Goal: Transaction & Acquisition: Purchase product/service

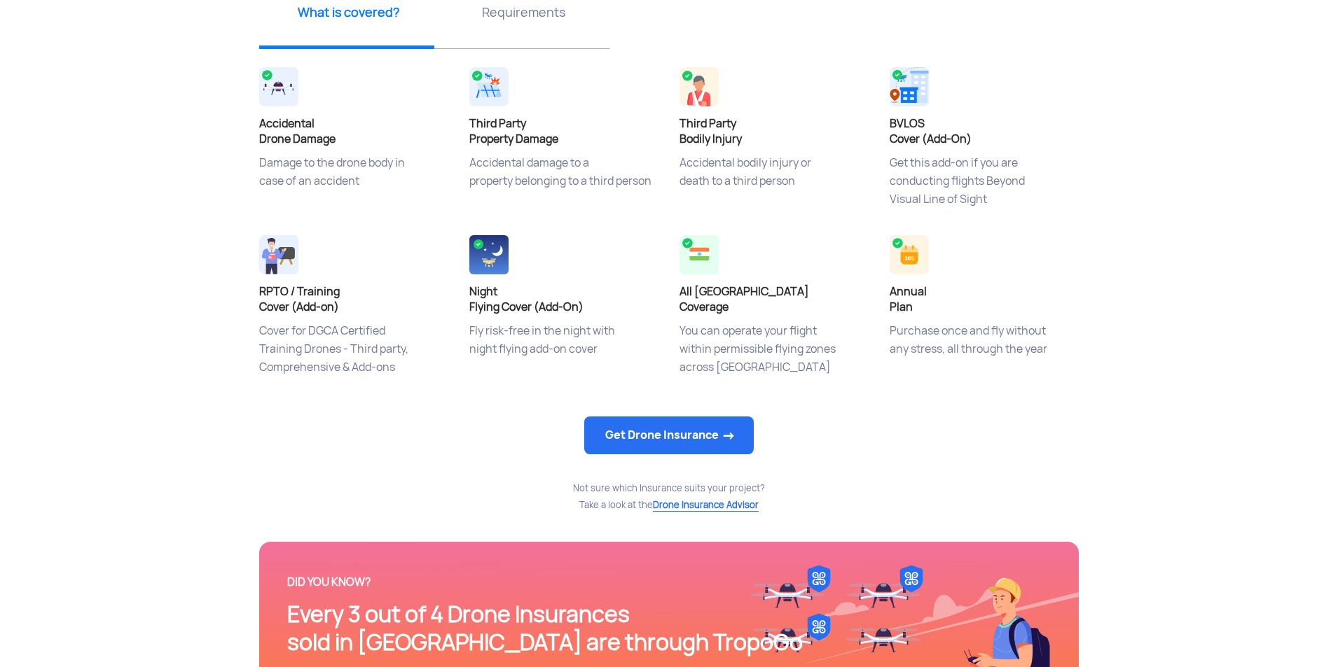
scroll to position [560, 0]
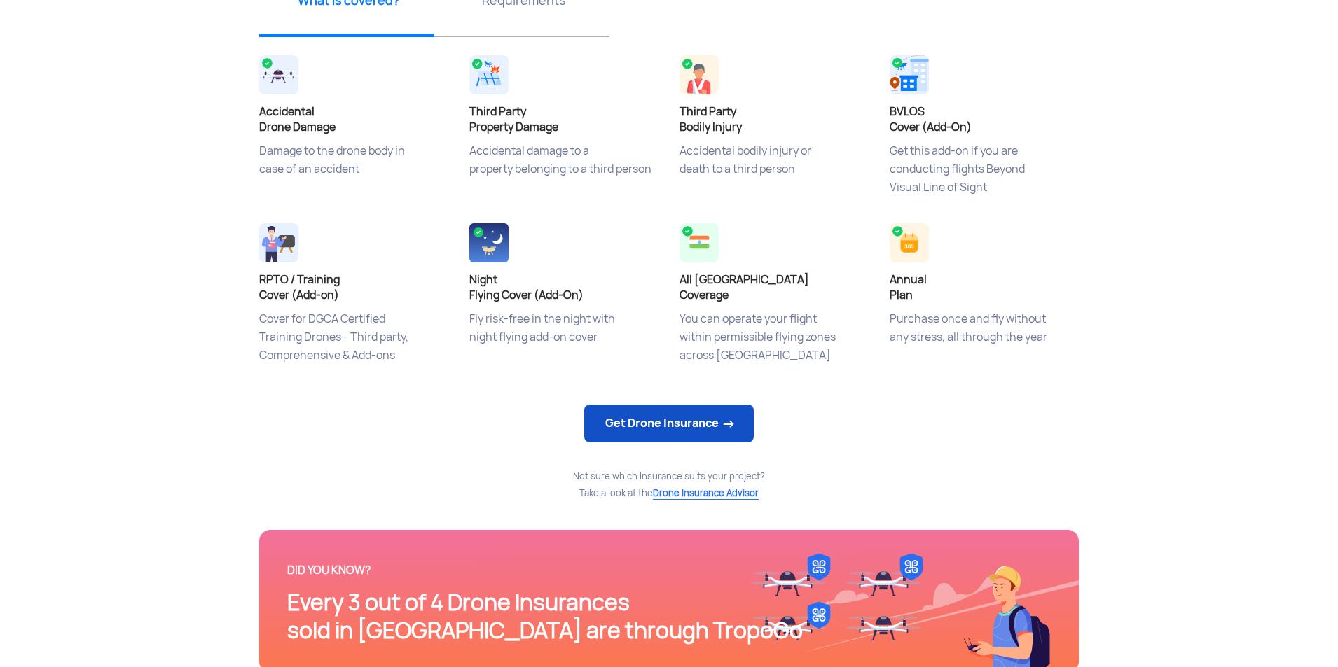
click at [702, 420] on link "Get Drone Insurance" at bounding box center [668, 424] width 169 height 38
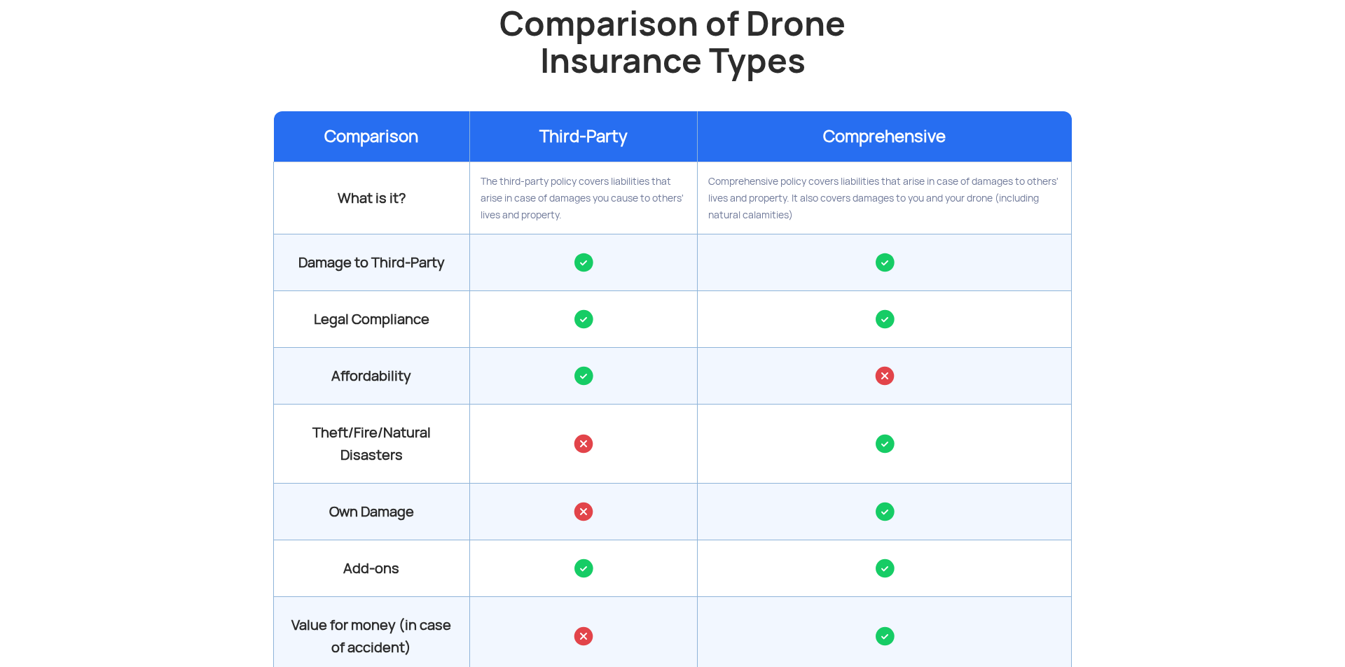
scroll to position [1401, 0]
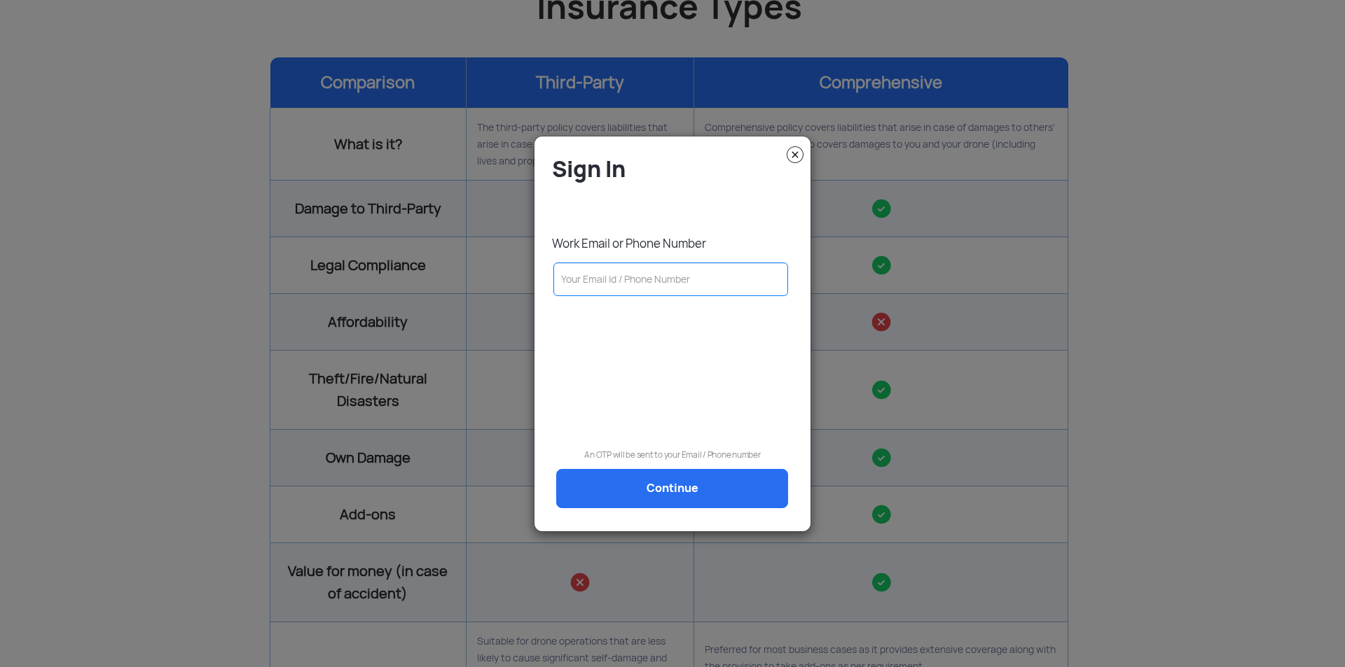
click at [793, 155] on img at bounding box center [795, 154] width 17 height 17
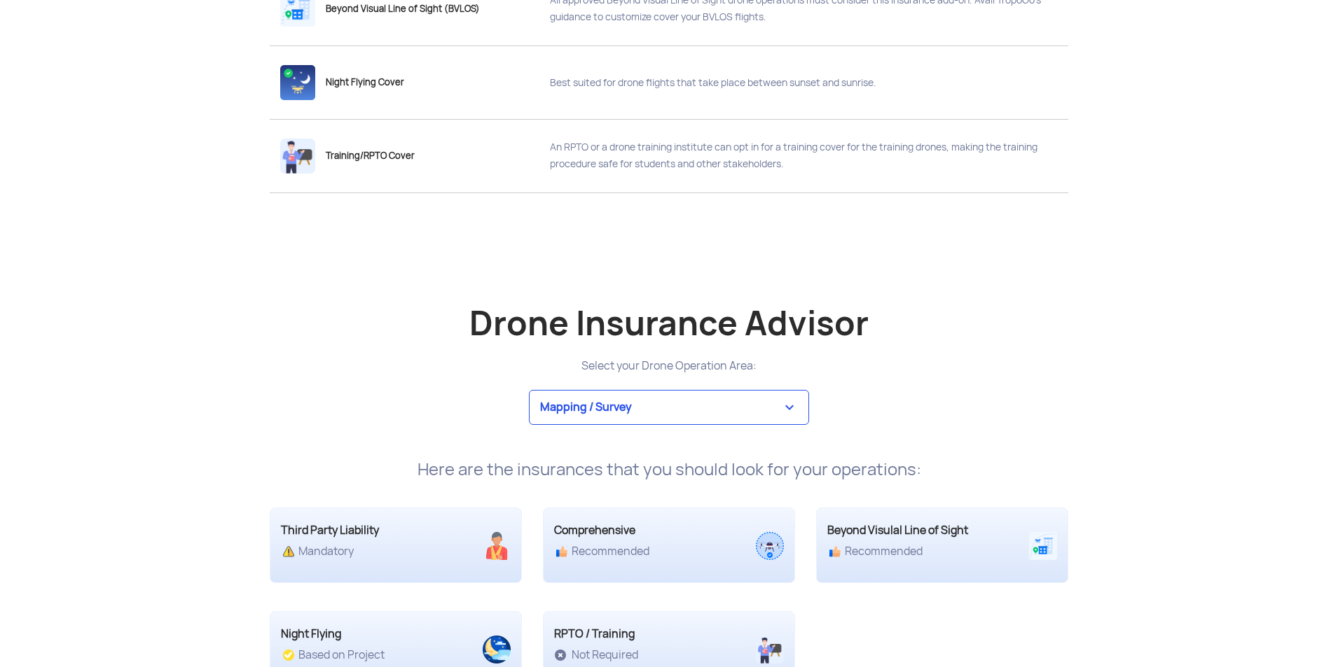
scroll to position [2521, 0]
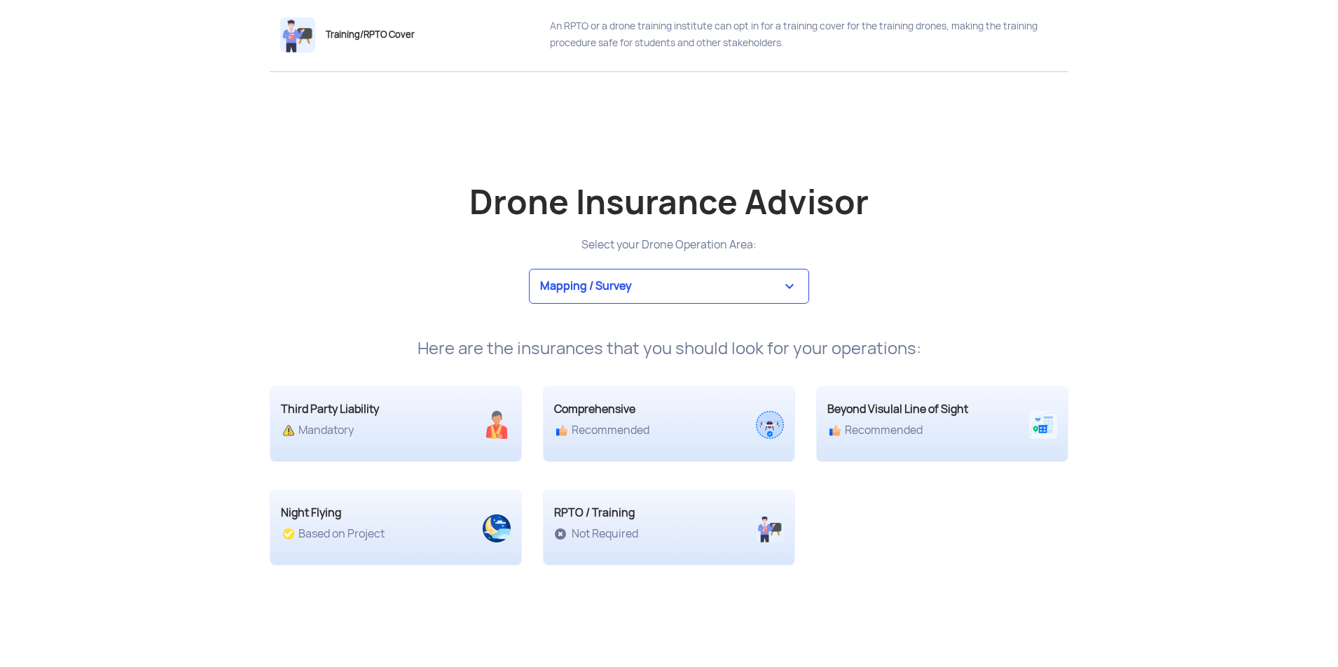
click at [785, 282] on select "Mapping / Survey Event Photography Agriculture Recreational Emergency / Police …" at bounding box center [669, 286] width 280 height 35
select select "3"
click at [529, 269] on select "Mapping / Survey Event Photography Agriculture Recreational Emergency / Police …" at bounding box center [669, 286] width 280 height 35
click at [456, 421] on div "Third Party Liability Mandatory" at bounding box center [364, 419] width 188 height 36
click at [635, 424] on div "Recommended" at bounding box center [637, 431] width 167 height 14
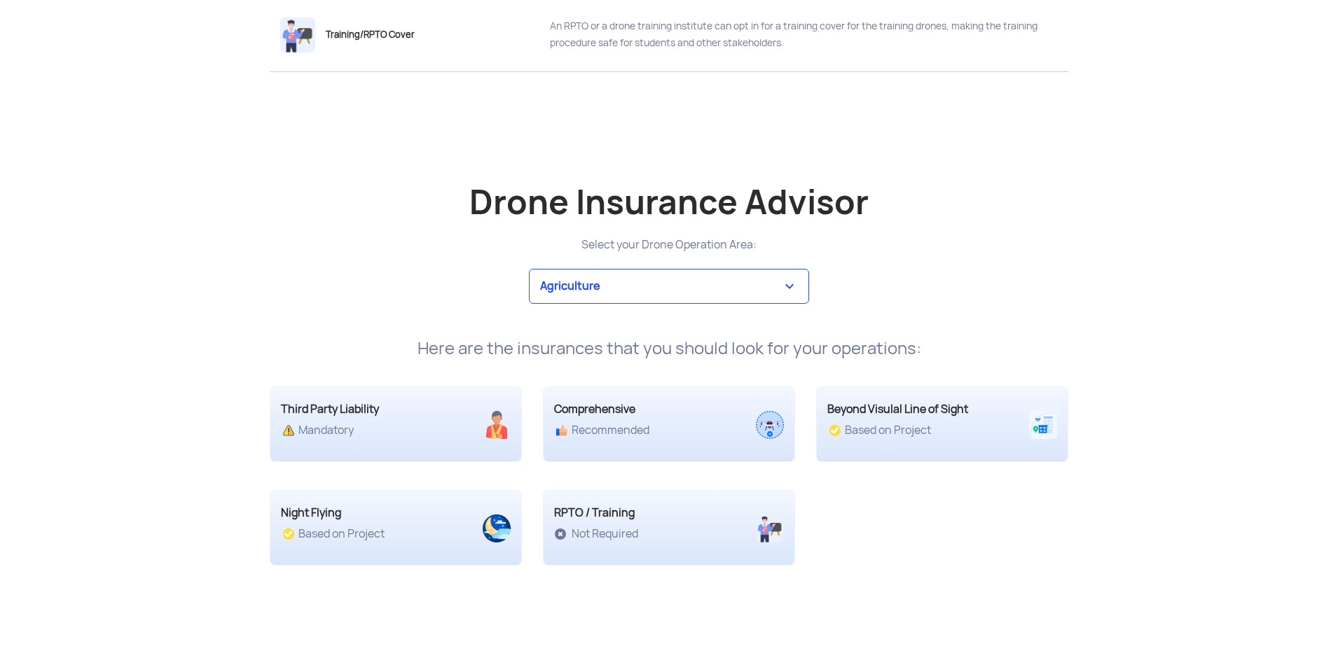
click at [795, 452] on div "Comprehensive Recommended" at bounding box center [668, 418] width 273 height 90
drag, startPoint x: 705, startPoint y: 499, endPoint x: 497, endPoint y: 490, distance: 208.2
click at [699, 499] on div "RPTO / Training Not Required" at bounding box center [669, 528] width 252 height 76
click at [497, 490] on div "Night Flying Based on Project" at bounding box center [395, 521] width 273 height 90
drag, startPoint x: 508, startPoint y: 436, endPoint x: 590, endPoint y: 424, distance: 82.9
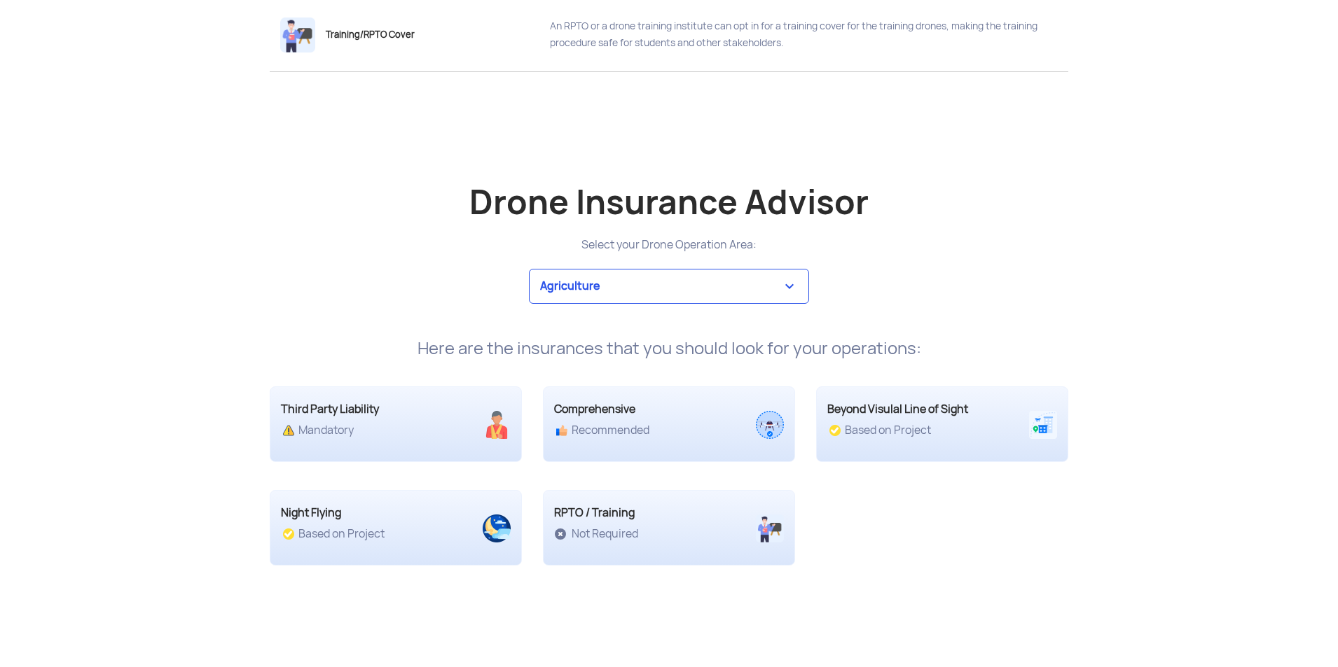
click at [508, 436] on img at bounding box center [497, 425] width 28 height 28
drag, startPoint x: 679, startPoint y: 416, endPoint x: 885, endPoint y: 408, distance: 205.4
click at [681, 415] on div "Comprehensive" at bounding box center [637, 409] width 167 height 17
click at [895, 408] on div "Beyond Visulal Line of Sight" at bounding box center [910, 409] width 167 height 17
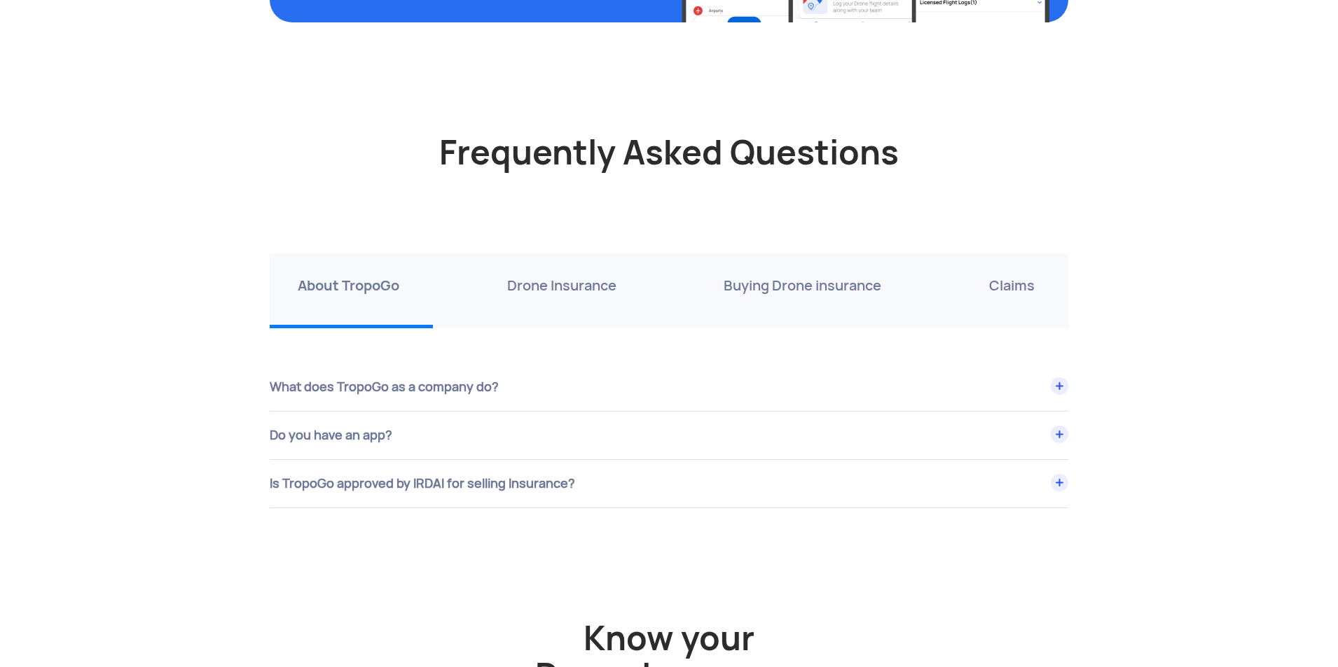
scroll to position [4693, 0]
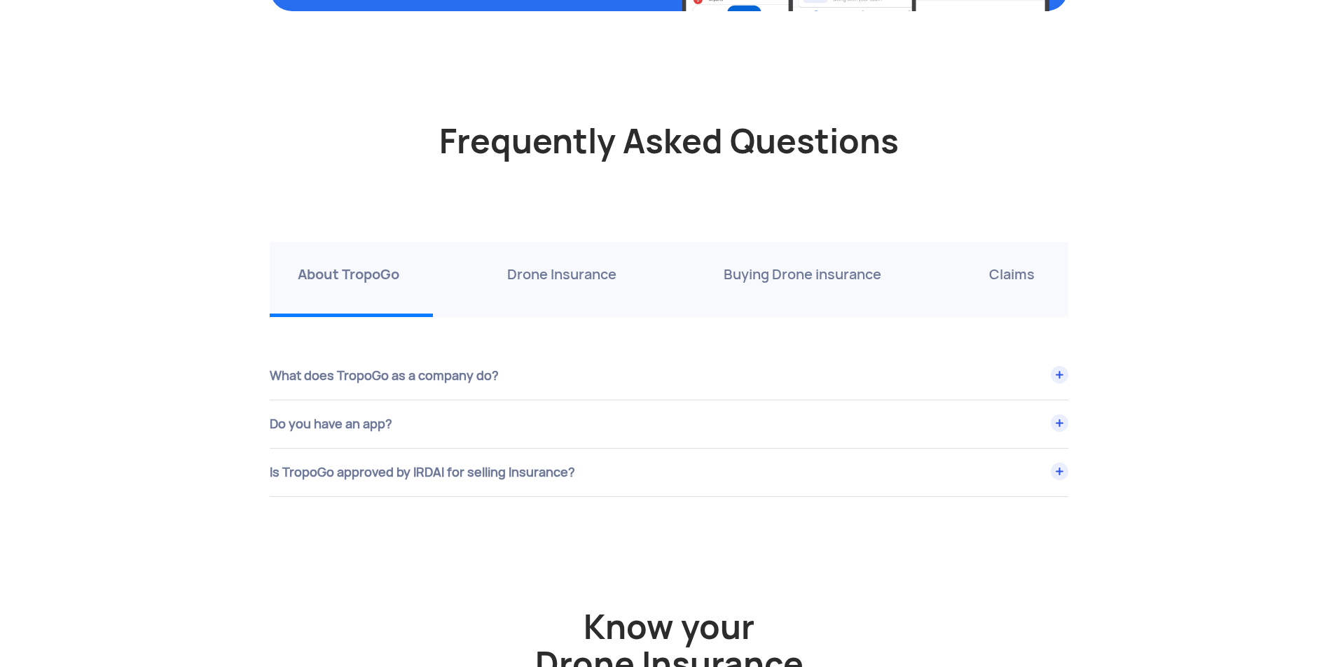
click at [548, 271] on p "Drone Insurance" at bounding box center [561, 274] width 109 height 22
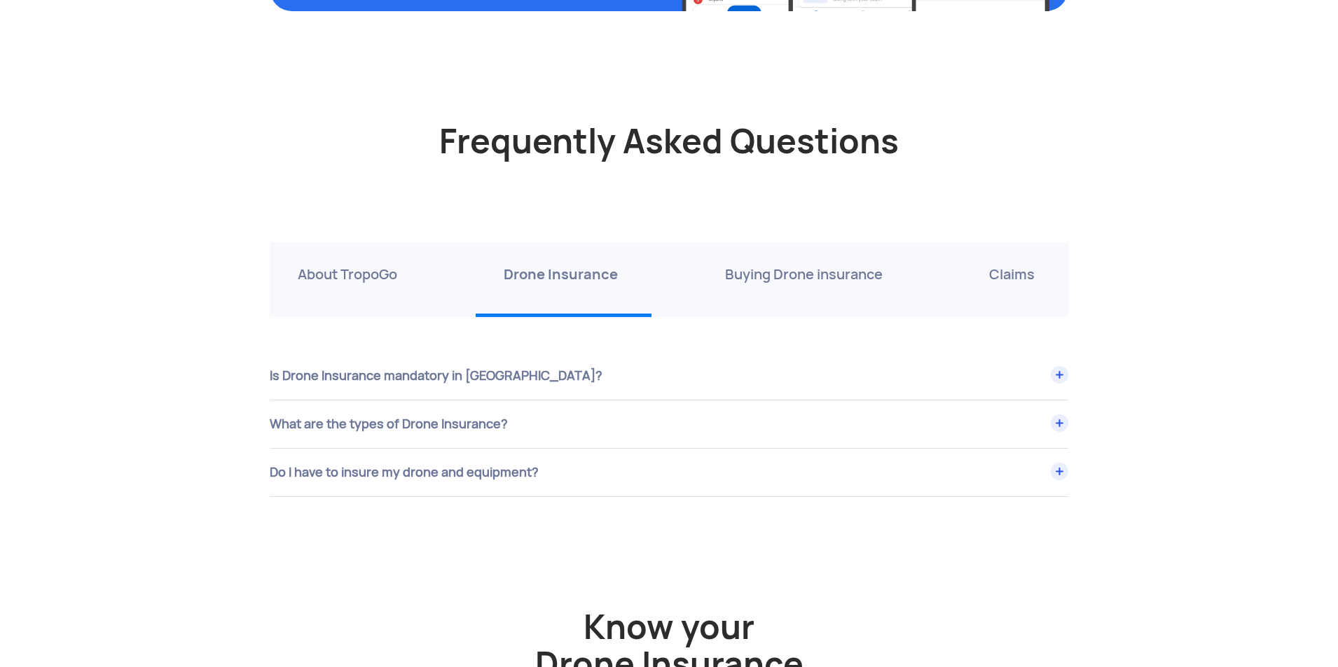
click at [649, 382] on div "Is Drone Insurance mandatory in [GEOGRAPHIC_DATA]?" at bounding box center [669, 376] width 798 height 48
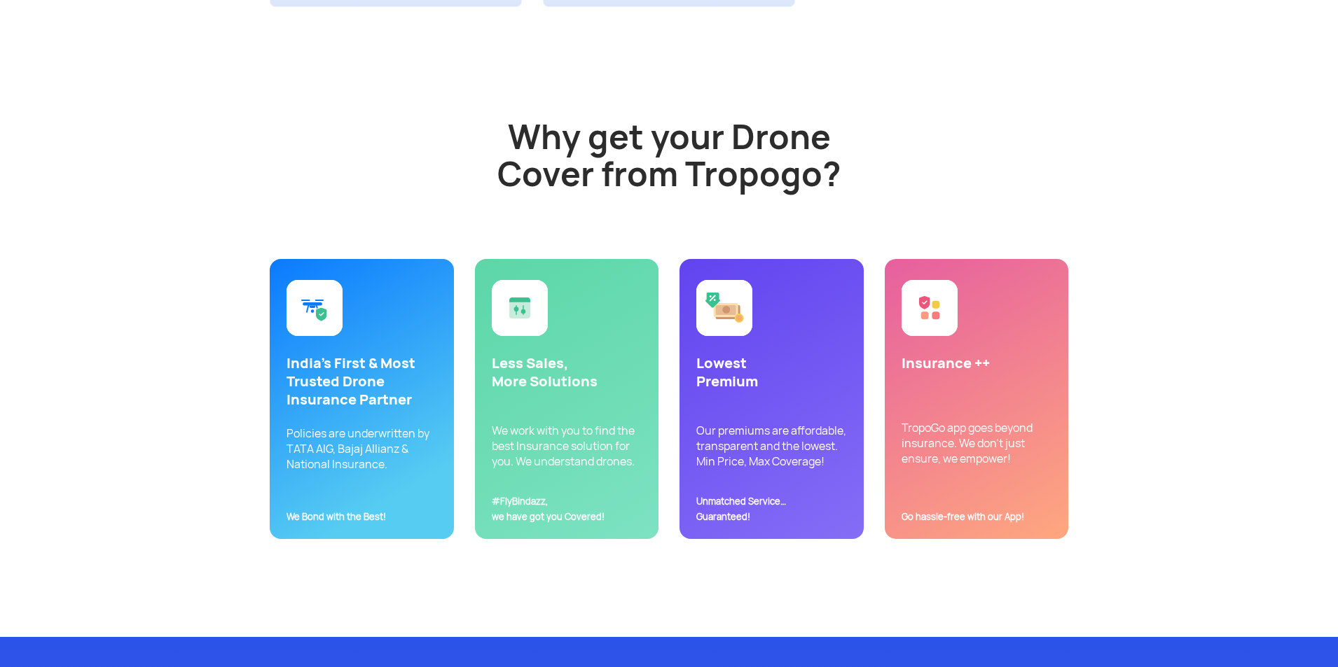
scroll to position [3082, 0]
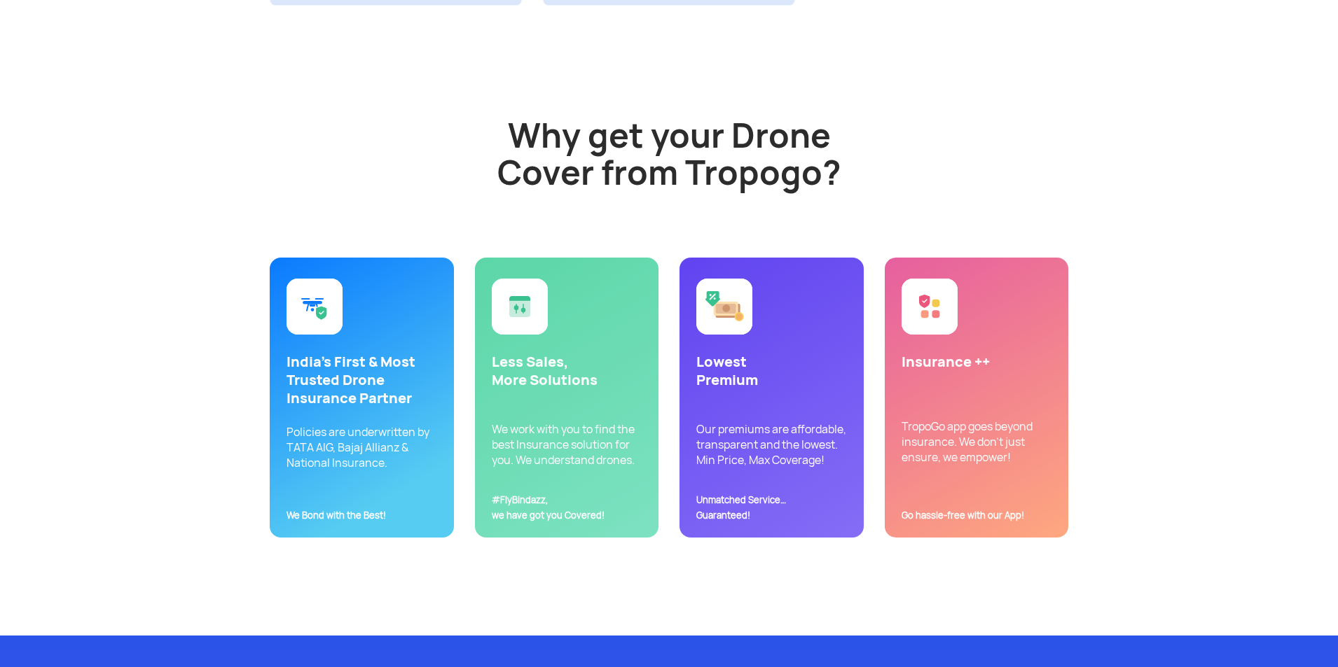
drag, startPoint x: 1019, startPoint y: 385, endPoint x: 934, endPoint y: 363, distance: 87.5
click at [1019, 384] on div "Insurance ++ TropoGo app goes beyond insurance. We don't just ensure, we empowe…" at bounding box center [977, 398] width 184 height 280
drag, startPoint x: 934, startPoint y: 363, endPoint x: 969, endPoint y: 430, distance: 75.5
click at [934, 364] on p "Insurance ++" at bounding box center [976, 362] width 151 height 18
click at [971, 436] on p "TropoGo app goes beyond insurance. We don't just ensure, we empower! Go hassle-…" at bounding box center [976, 435] width 151 height 92
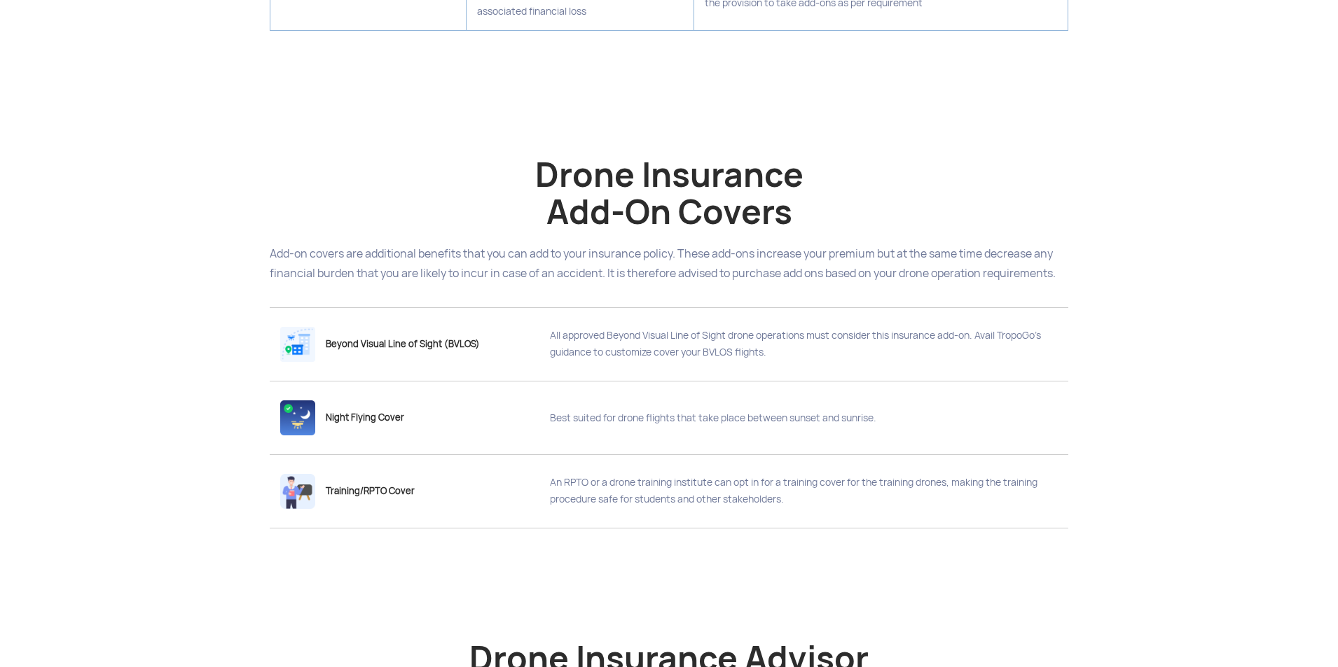
scroll to position [2031, 0]
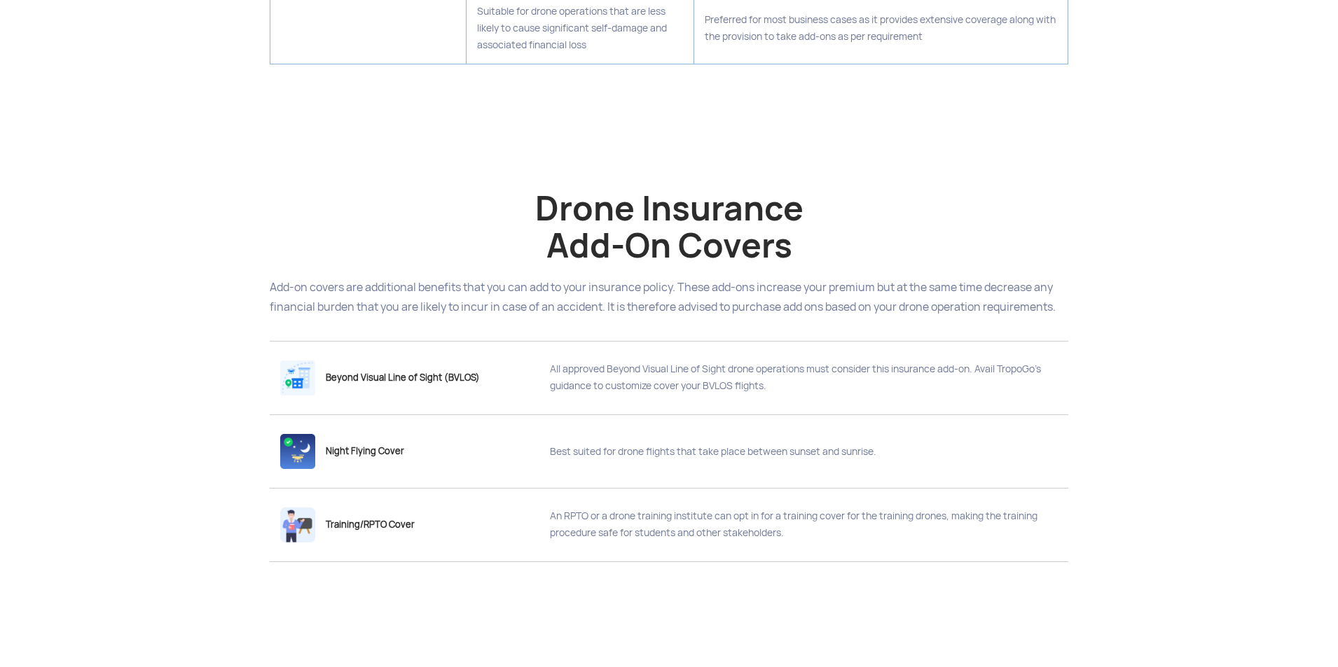
drag, startPoint x: 834, startPoint y: 499, endPoint x: 745, endPoint y: 535, distance: 96.8
click at [831, 499] on div "An RPTO or a drone training institute can opt in for a training cover for the t…" at bounding box center [798, 524] width 518 height 71
click at [745, 535] on div "An RPTO or a drone training institute can opt in for a training cover for the t…" at bounding box center [798, 524] width 518 height 71
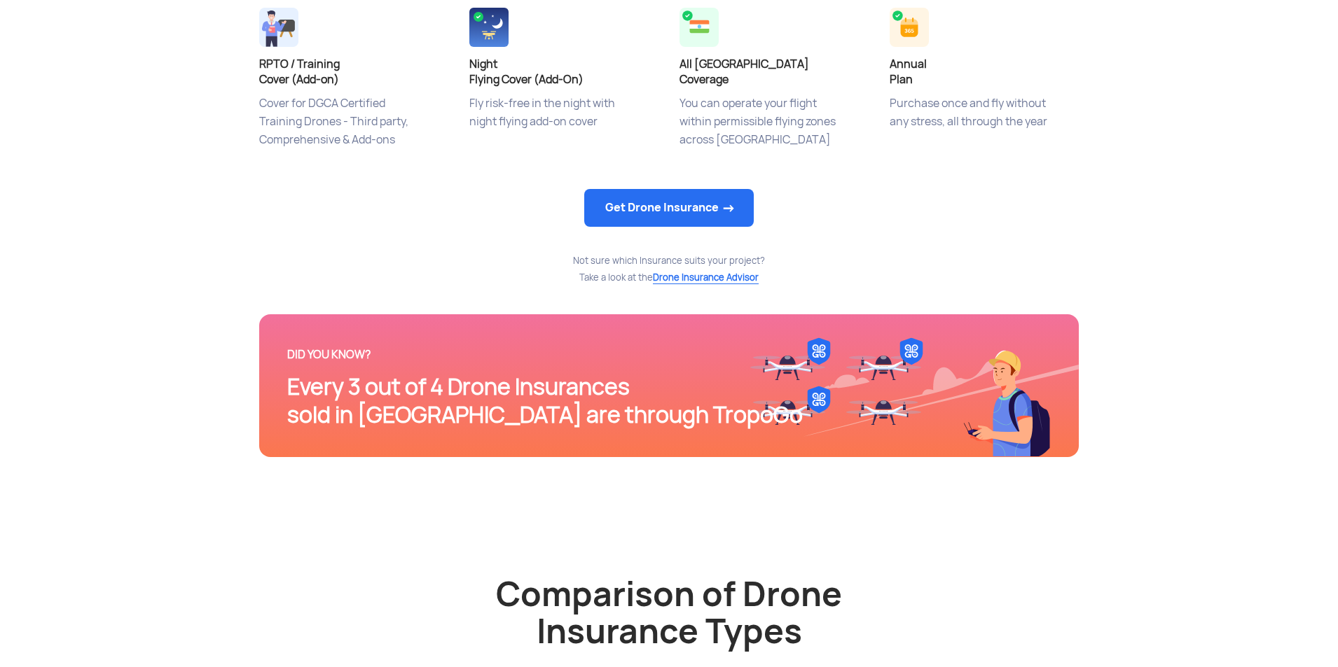
scroll to position [770, 0]
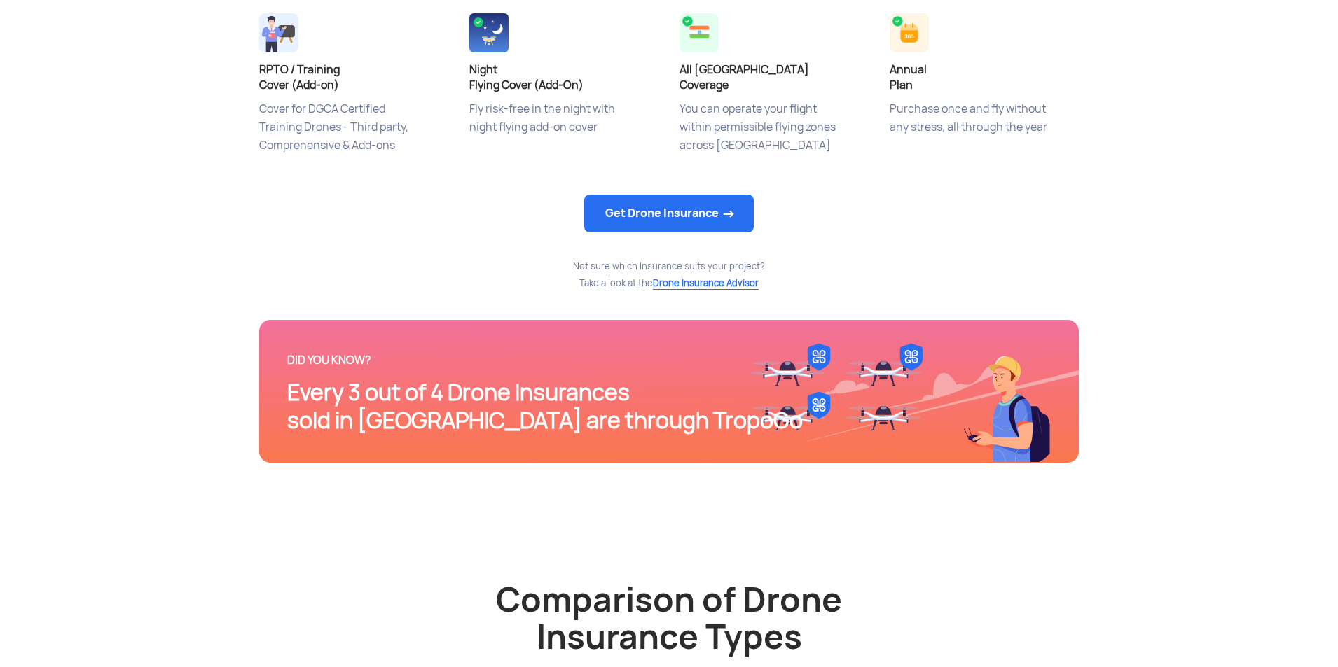
click at [756, 392] on div "Every 3 out of 4 Drone Insurances sold in [GEOGRAPHIC_DATA] are through TropoGo" at bounding box center [668, 407] width 763 height 56
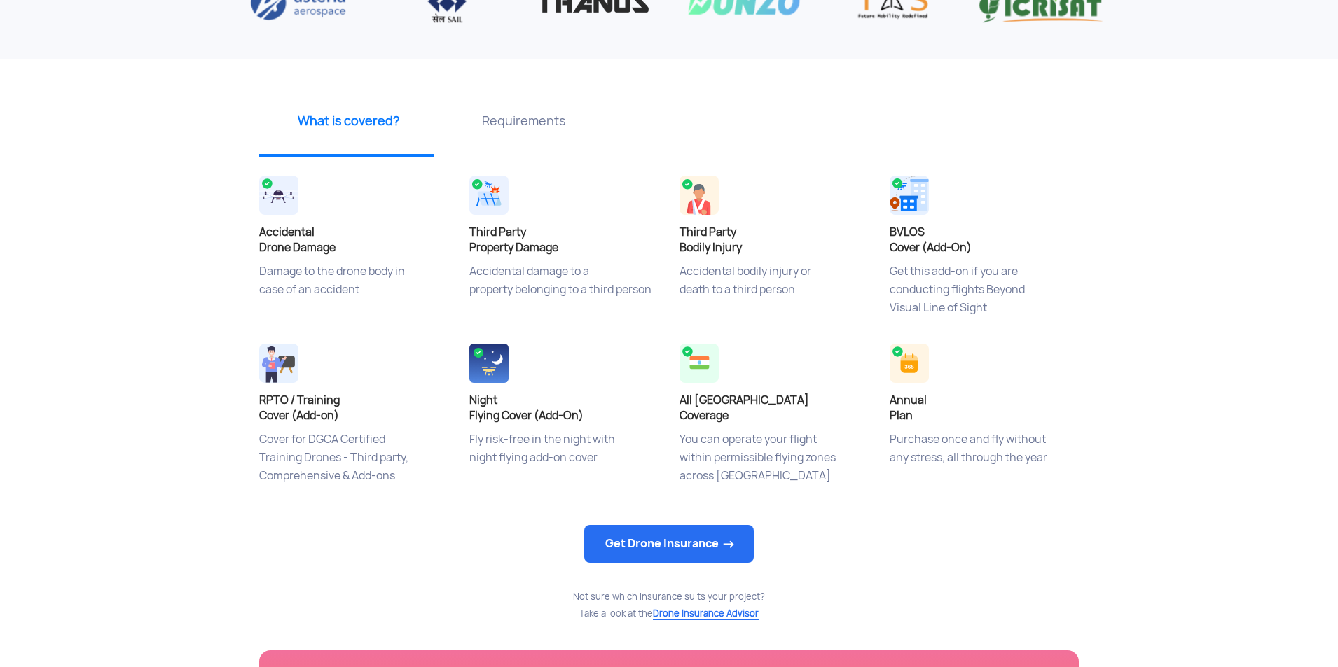
scroll to position [420, 0]
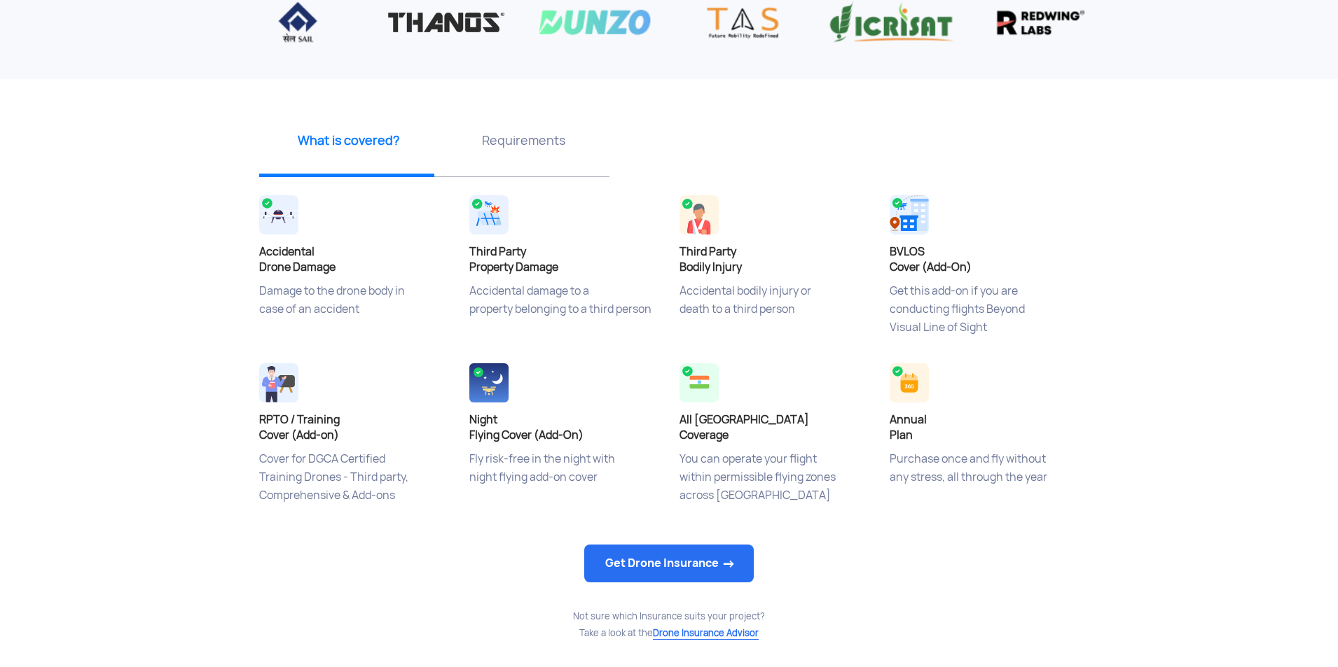
click at [519, 148] on p "Requirements" at bounding box center [523, 141] width 165 height 18
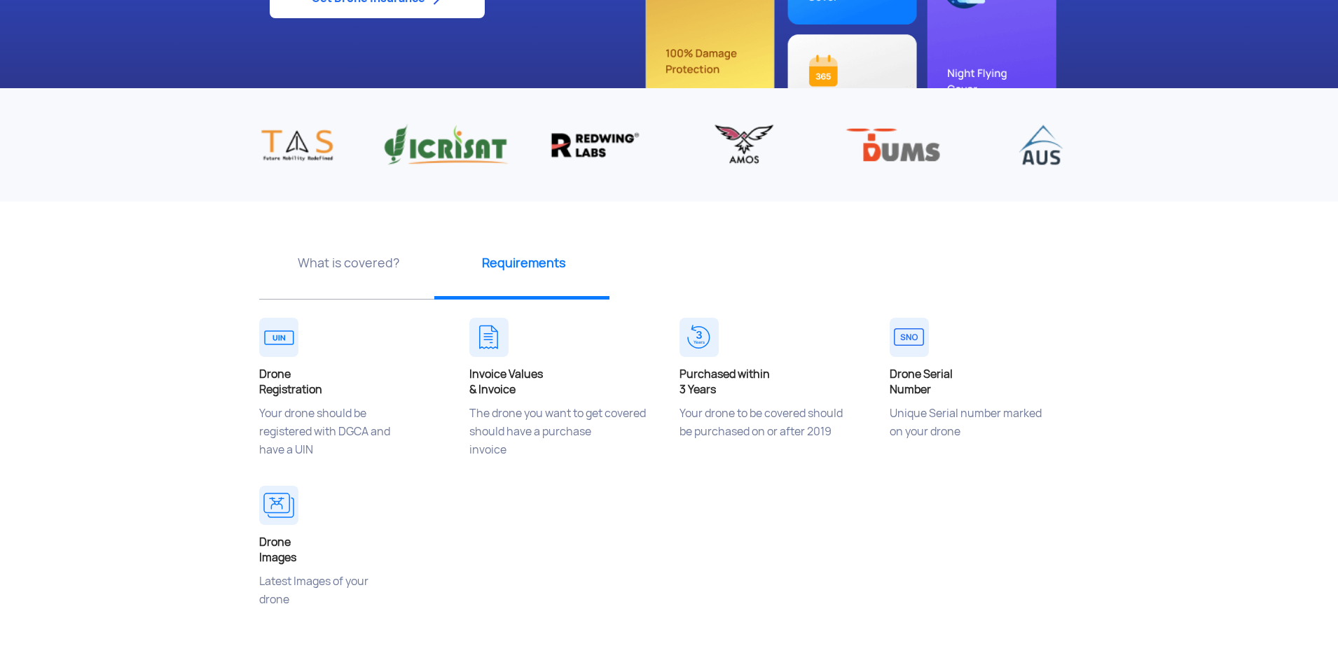
scroll to position [350, 0]
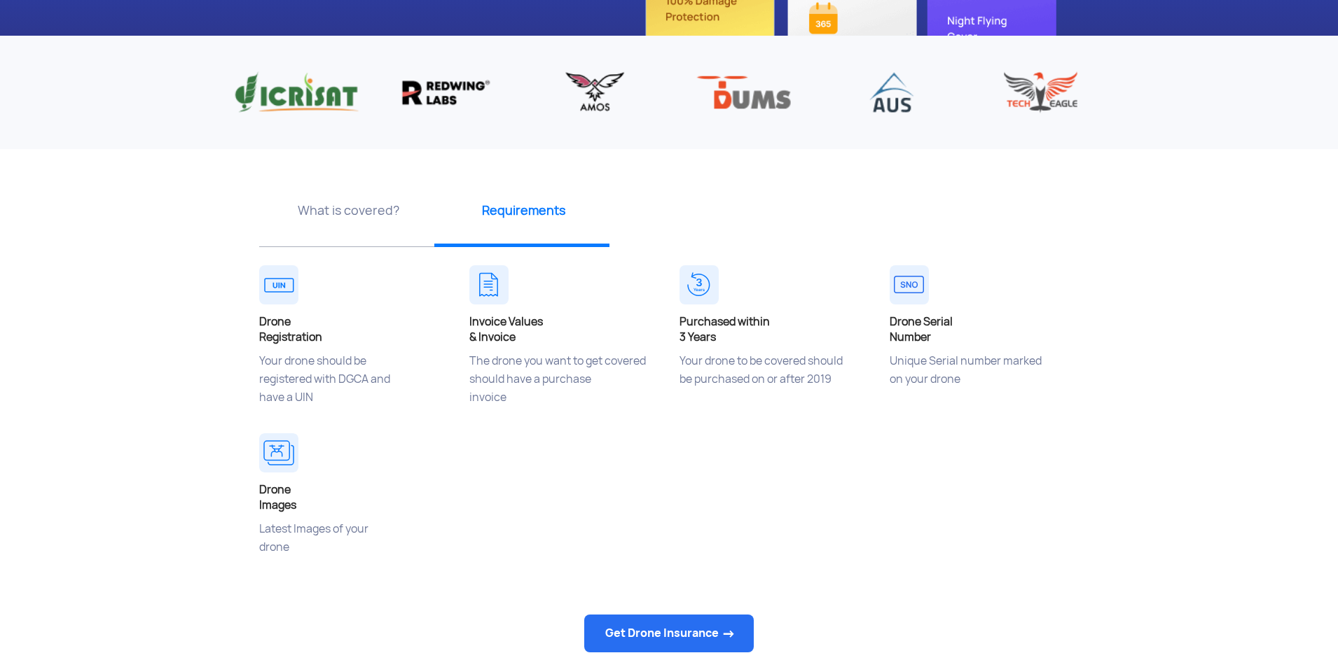
click at [368, 205] on p "What is covered?" at bounding box center [348, 211] width 165 height 18
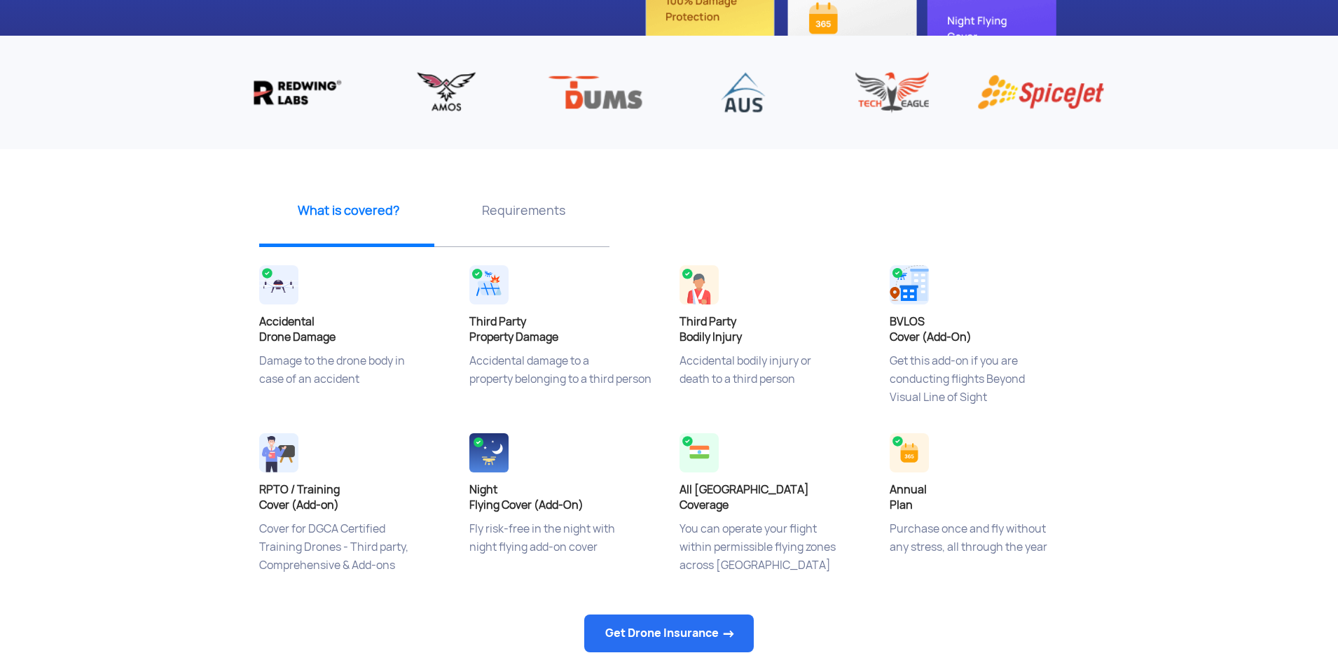
click at [282, 302] on img at bounding box center [278, 284] width 39 height 39
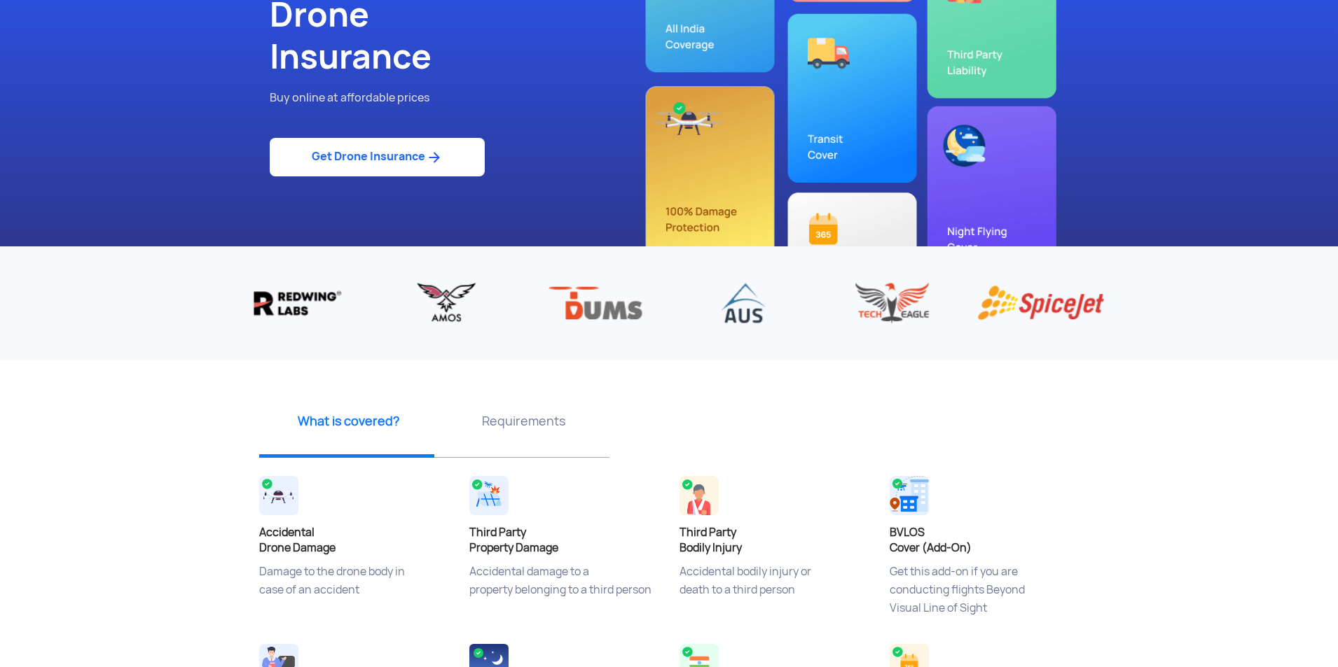
scroll to position [0, 0]
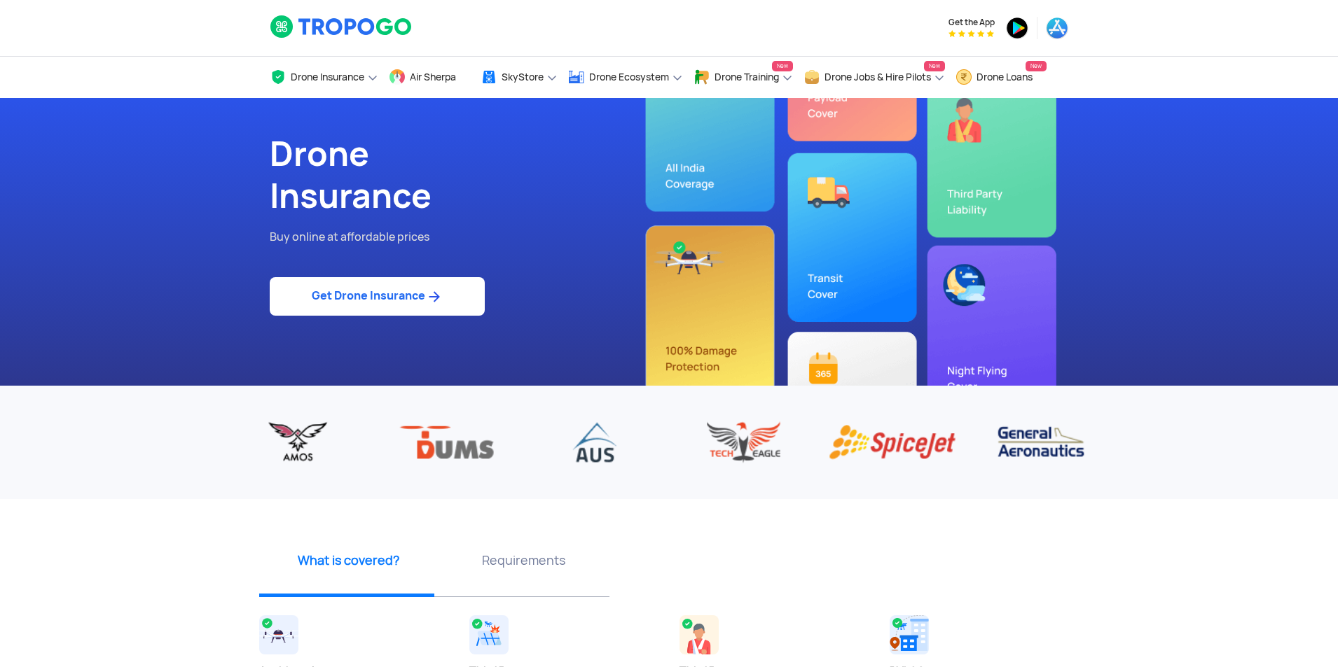
click at [772, 219] on div "Drone Insurance Buy online at affordable prices Get Drone Insurance" at bounding box center [668, 242] width 819 height 288
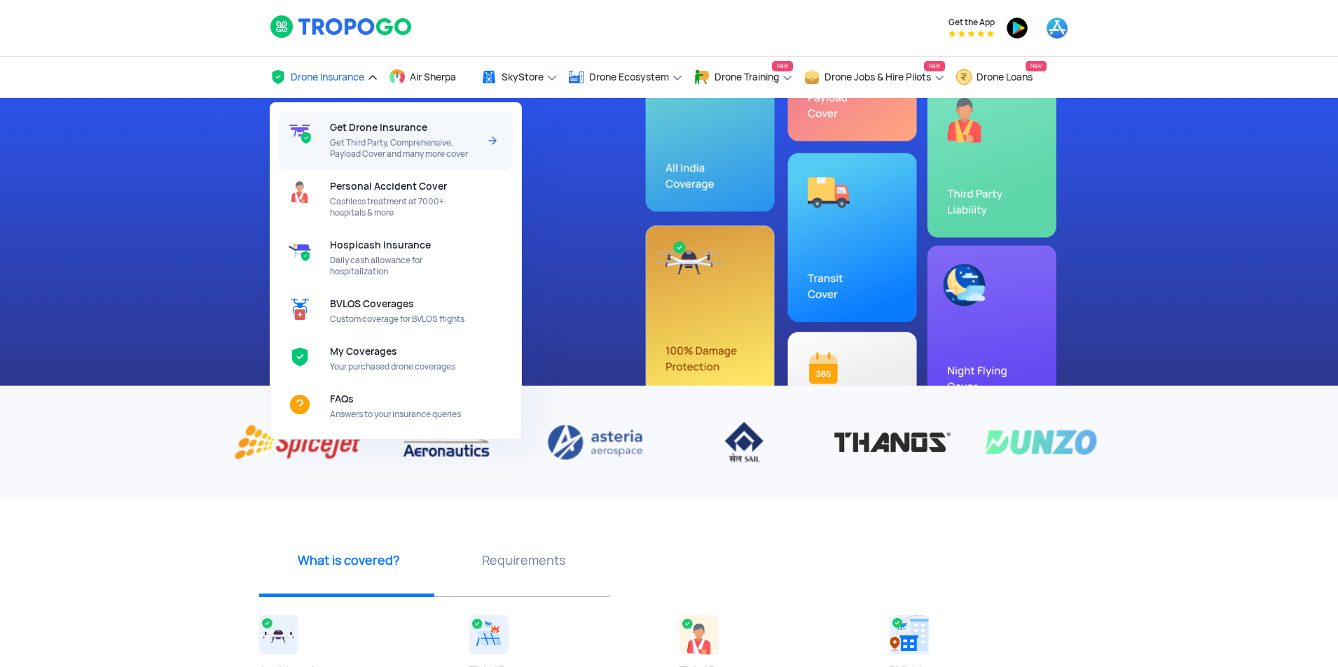
click at [357, 144] on span "Get Third Party, Comprehensive, Payload Cover and many more cover" at bounding box center [404, 148] width 148 height 22
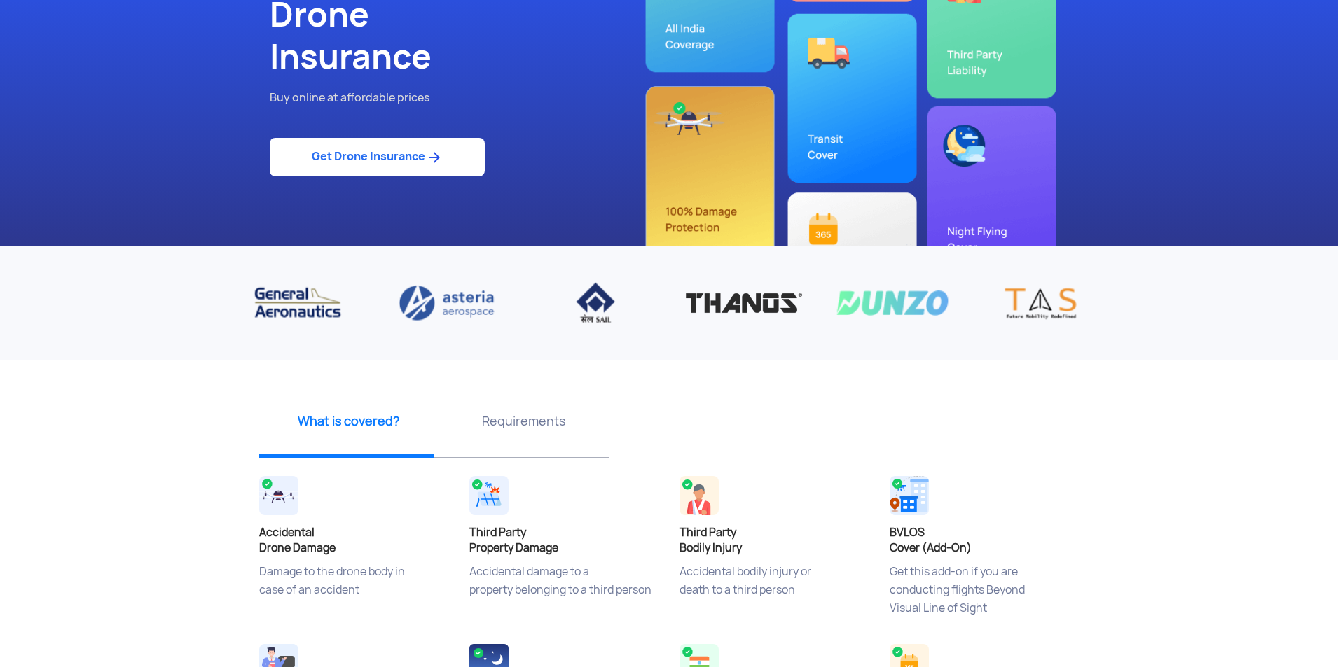
scroll to position [140, 0]
click at [380, 160] on link "Get Drone Insurance" at bounding box center [377, 156] width 215 height 39
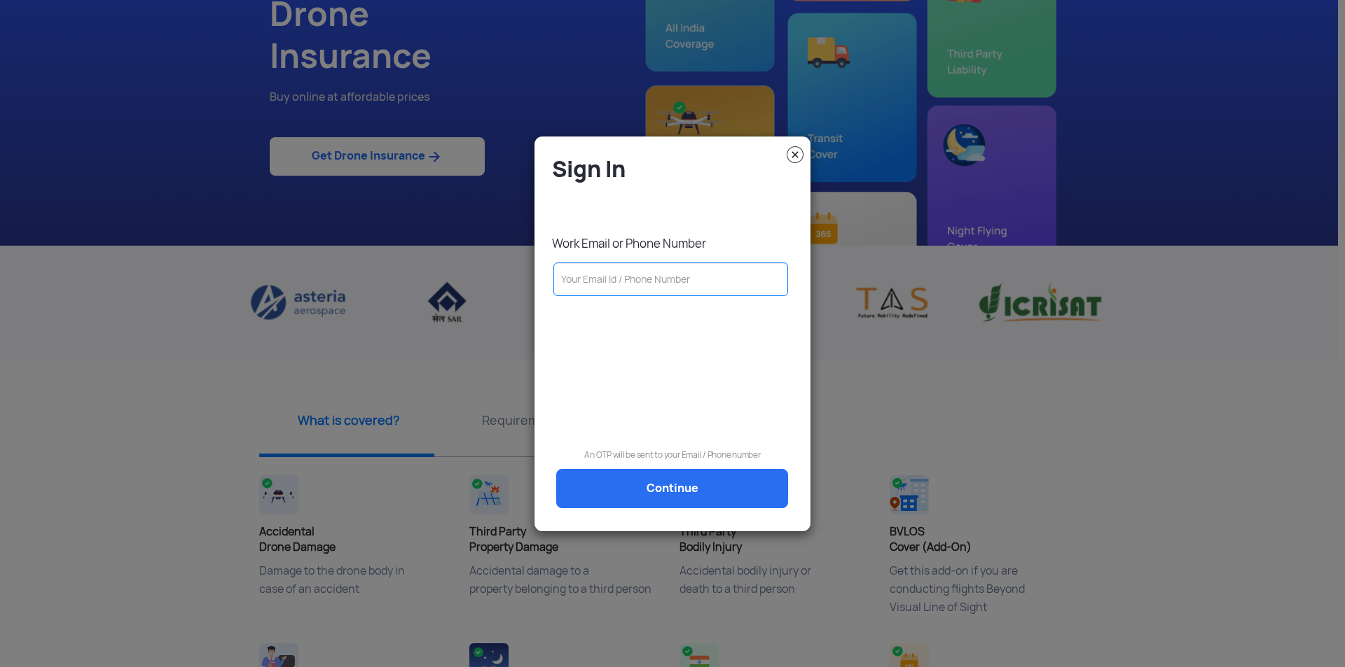
click at [801, 146] on img at bounding box center [795, 154] width 17 height 17
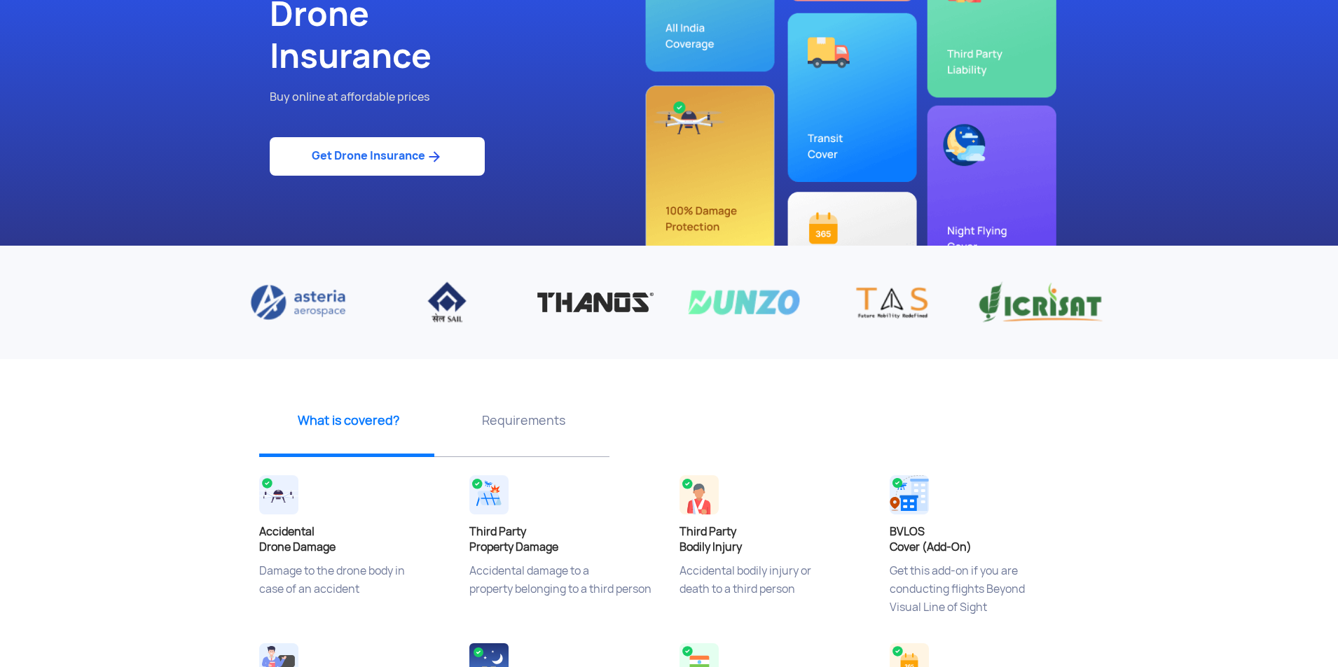
scroll to position [0, 0]
